Goal: Check status: Check status

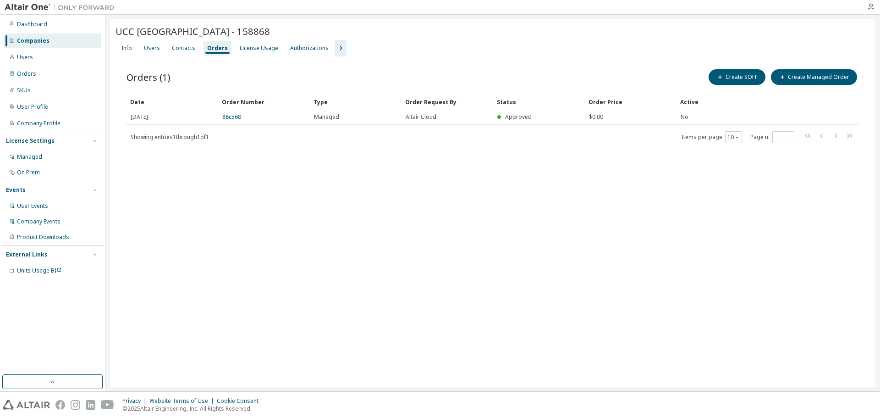
click at [288, 251] on div "UCC [GEOGRAPHIC_DATA] - 158868 Clear Load Save Save As Field Operator Value Sel…" at bounding box center [492, 202] width 765 height 367
click at [43, 38] on div "Companies" at bounding box center [33, 40] width 33 height 7
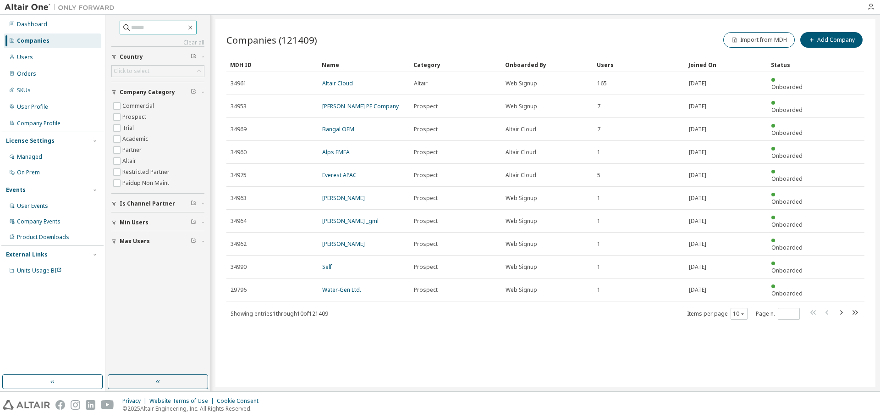
click at [165, 28] on input "text" at bounding box center [158, 27] width 55 height 9
type input "******"
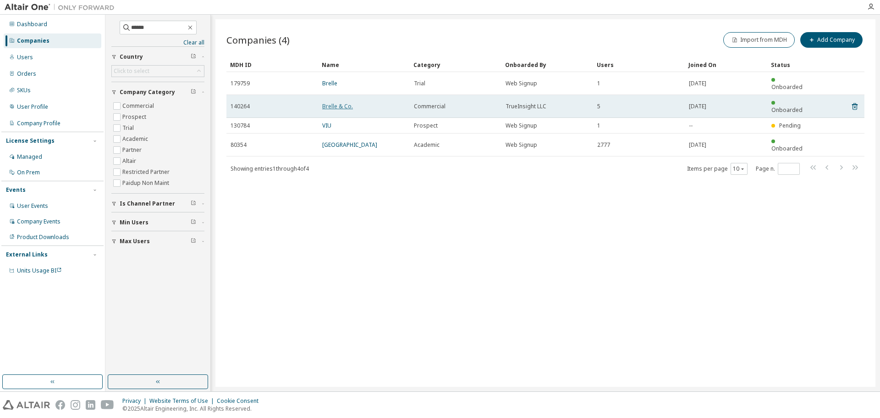
click at [342, 102] on link "Brelle & Co." at bounding box center [337, 106] width 31 height 8
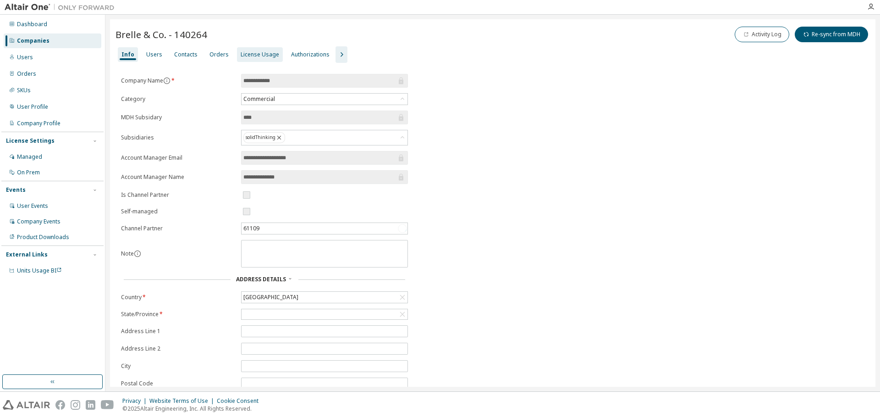
click at [263, 53] on div "License Usage" at bounding box center [260, 54] width 38 height 7
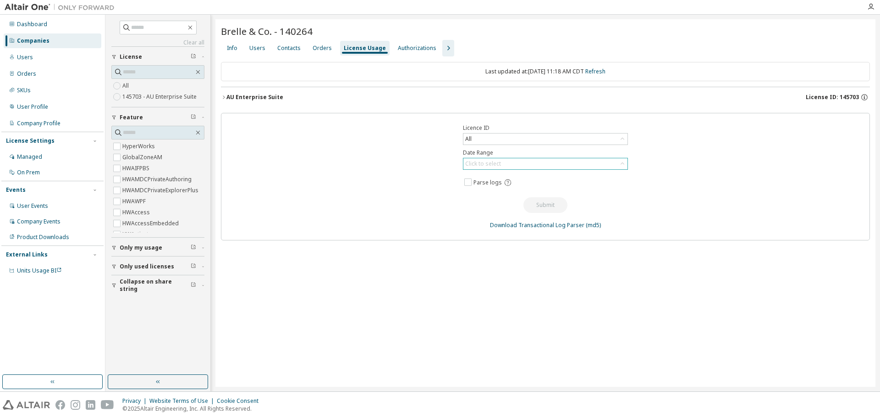
click at [510, 161] on div "Click to select" at bounding box center [545, 163] width 164 height 11
click at [494, 189] on li "Last 30 days" at bounding box center [545, 189] width 162 height 12
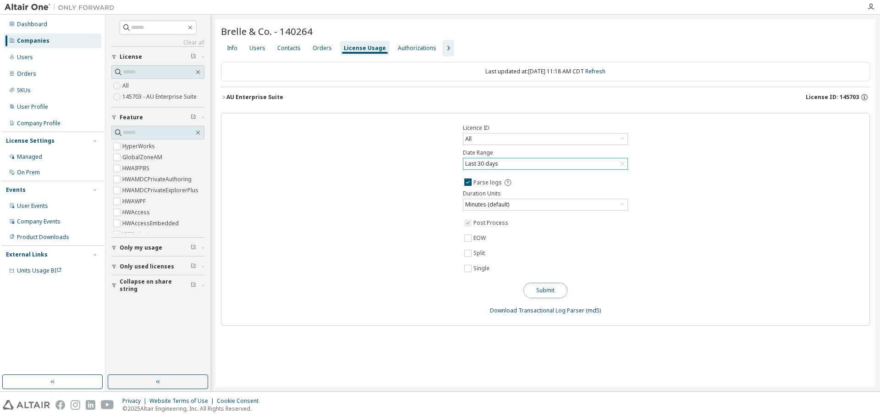
click at [552, 288] on button "Submit" at bounding box center [545, 290] width 44 height 16
click at [350, 186] on div "Licence ID All Date Range Last 30 days Parse logs Duration Units Minutes (defau…" at bounding box center [545, 219] width 649 height 213
click at [343, 98] on div "AU Enterprise Suite License ID: 145703" at bounding box center [547, 97] width 643 height 8
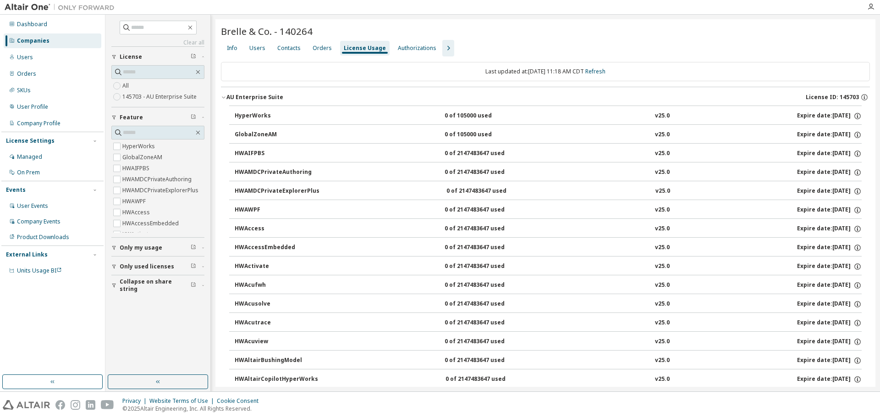
click at [225, 98] on icon "button" at bounding box center [223, 96] width 5 height 5
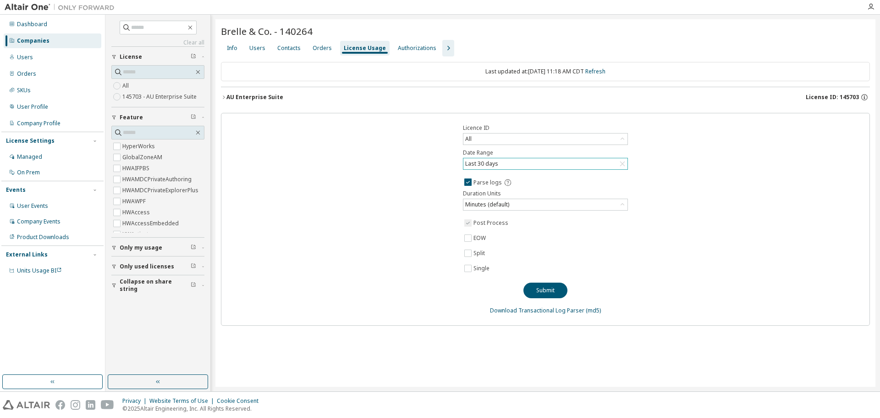
click at [326, 208] on div "Licence ID All Date Range Last 30 days Parse logs Duration Units Minutes (defau…" at bounding box center [545, 219] width 649 height 213
click at [540, 286] on button "Submit" at bounding box center [545, 290] width 44 height 16
